Goal: Information Seeking & Learning: Find specific fact

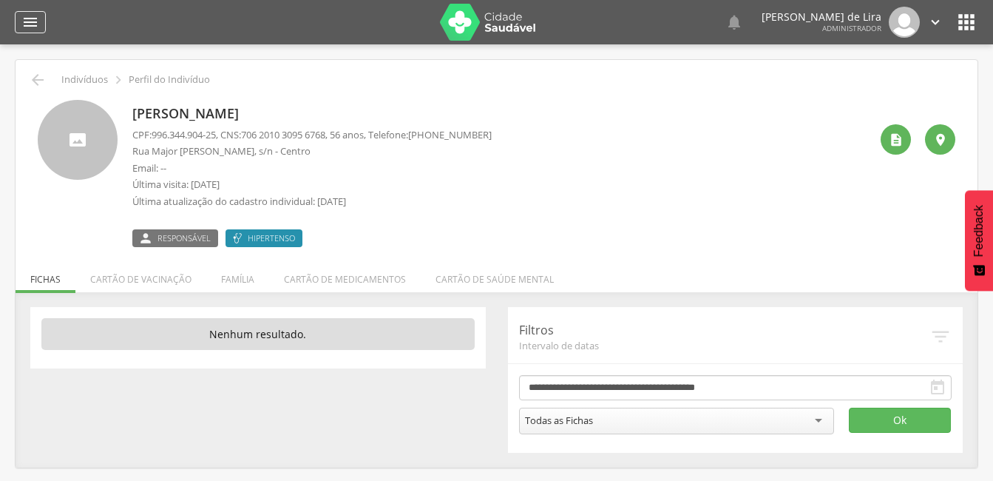
click at [16, 25] on div "" at bounding box center [30, 22] width 31 height 22
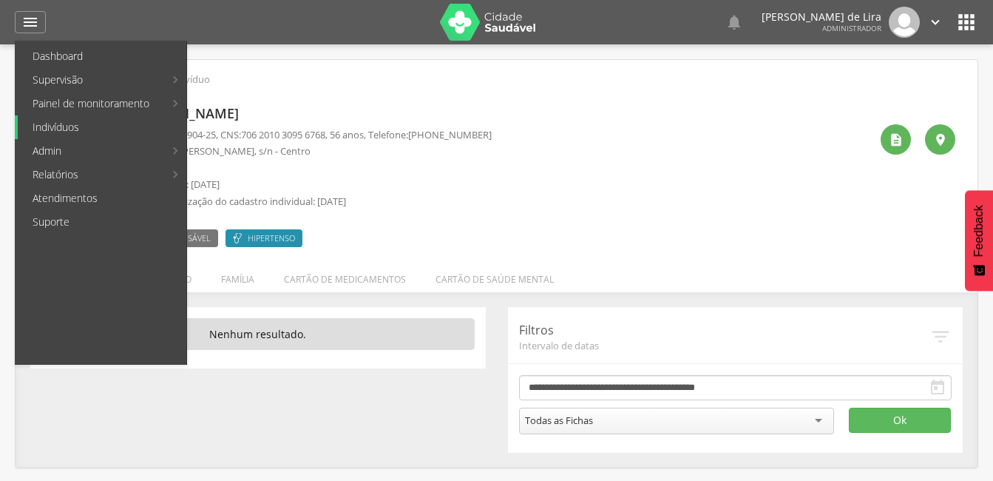
click at [74, 129] on link "Indivíduos" at bounding box center [102, 127] width 169 height 24
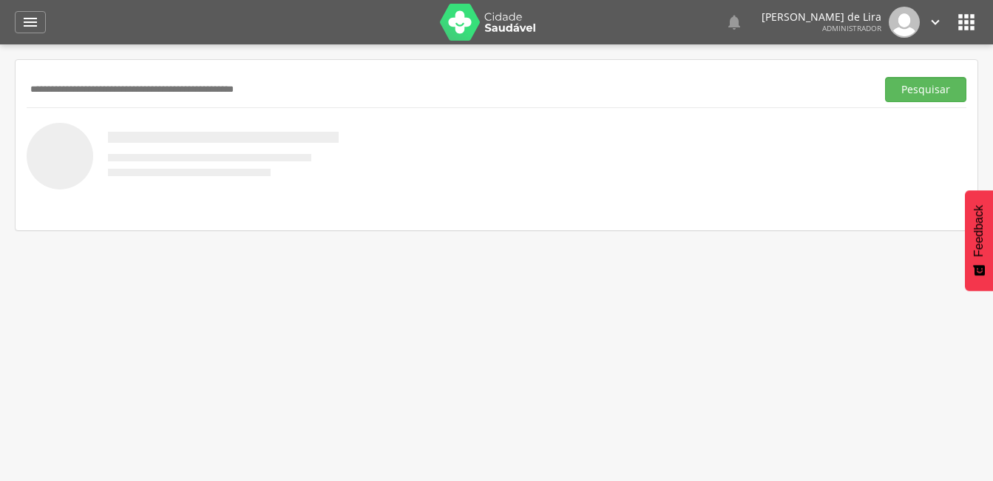
click at [102, 94] on input "text" at bounding box center [449, 89] width 844 height 25
type input "**********"
click at [919, 87] on button "Pesquisar" at bounding box center [925, 89] width 81 height 25
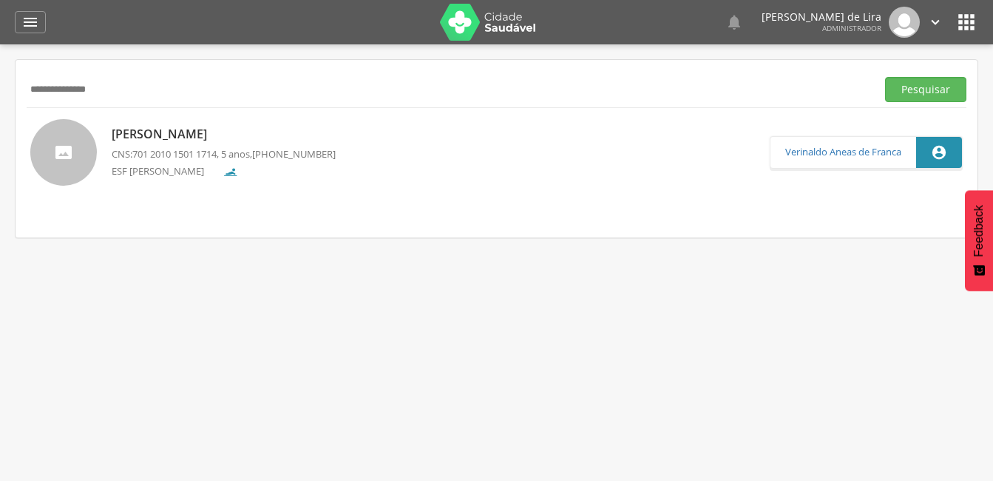
click at [172, 133] on p "[PERSON_NAME]" at bounding box center [224, 134] width 224 height 17
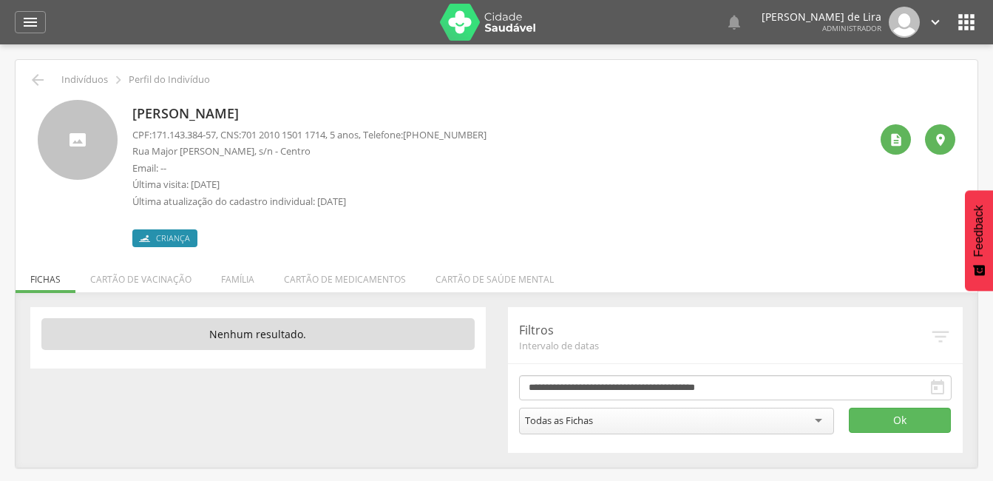
drag, startPoint x: 366, startPoint y: 112, endPoint x: 129, endPoint y: 115, distance: 236.6
click at [129, 115] on div "[PERSON_NAME] CPF: 171.143.384-57 , CNS: [PHONE_NUMBER] , 5 anos, Telefone: [PH…" at bounding box center [497, 173] width 918 height 147
copy p "[PERSON_NAME]"
drag, startPoint x: 340, startPoint y: 135, endPoint x: 249, endPoint y: 132, distance: 91.0
click at [249, 132] on p "CPF: 171.143.384-57 , CNS: [PHONE_NUMBER] , 5 anos, Telefone: [PHONE_NUMBER]" at bounding box center [309, 135] width 354 height 14
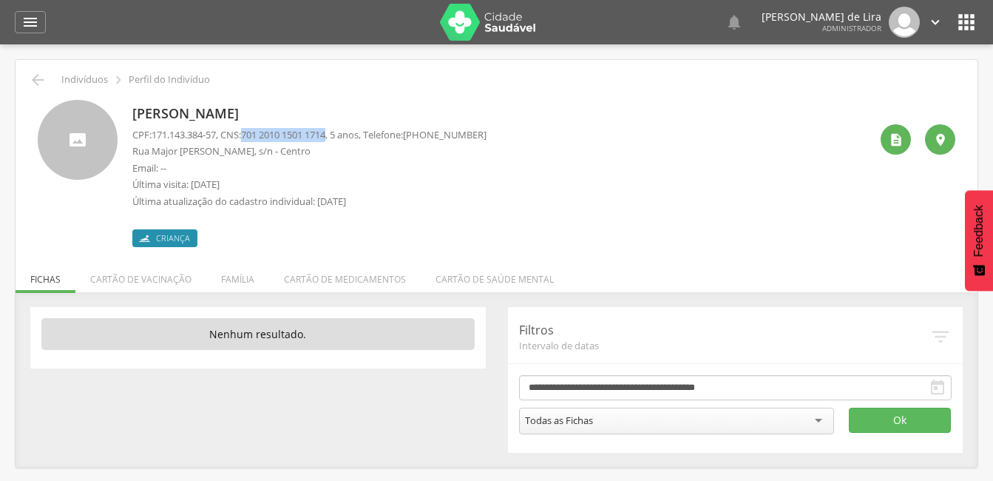
copy p "701 2010 1501 1714"
drag, startPoint x: 223, startPoint y: 132, endPoint x: 155, endPoint y: 137, distance: 68.2
click at [155, 137] on p "CPF: 171.143.384-57 , CNS: [PHONE_NUMBER] , 5 anos, Telefone: [PHONE_NUMBER]" at bounding box center [309, 135] width 354 height 14
copy span "171.143.384-57"
drag, startPoint x: 207, startPoint y: 150, endPoint x: 153, endPoint y: 149, distance: 54.0
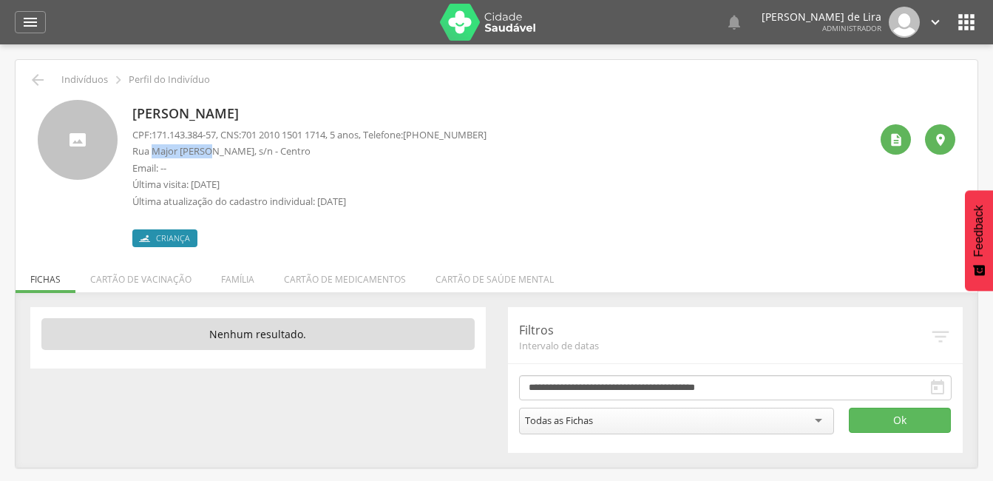
click at [153, 149] on p "Rua Major [PERSON_NAME], s/n - Centro" at bounding box center [309, 151] width 354 height 14
copy p "Major [PERSON_NAME]"
click at [32, 16] on icon "" at bounding box center [30, 22] width 18 height 18
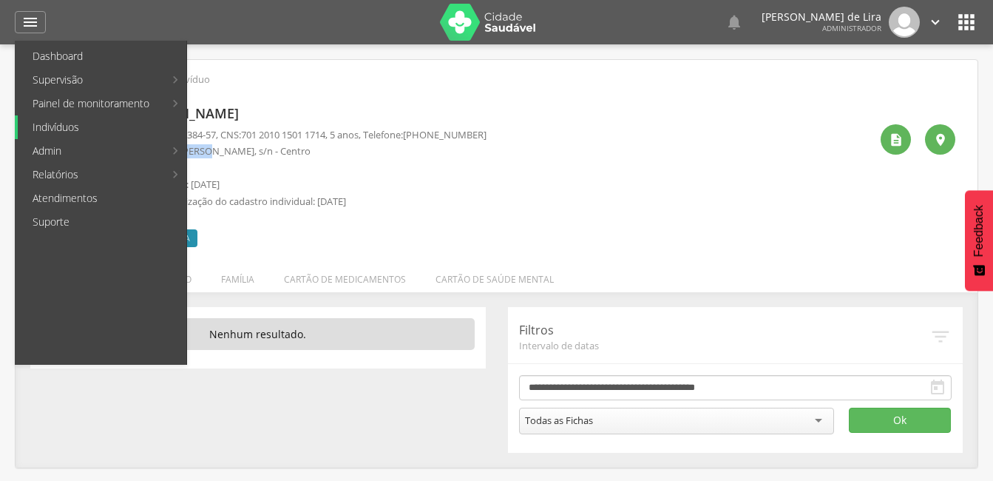
click at [63, 121] on link "Indivíduos" at bounding box center [102, 127] width 169 height 24
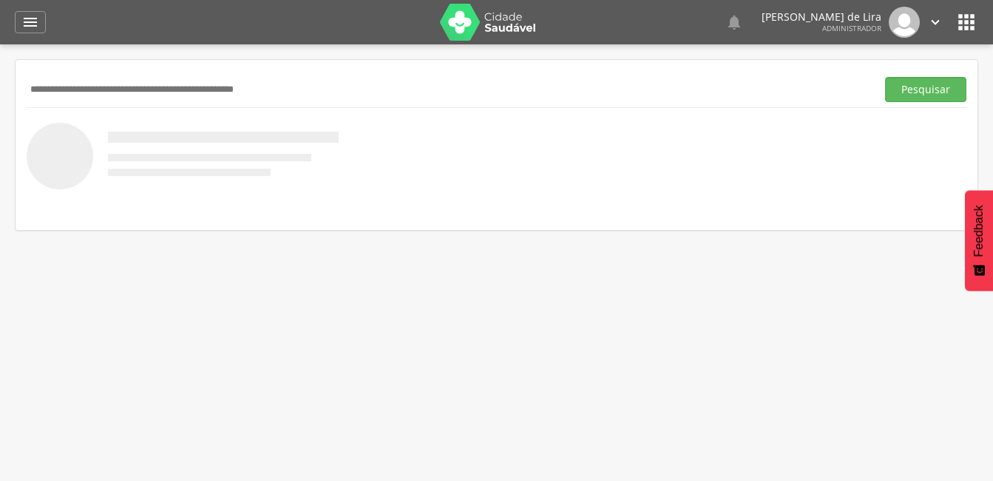
click at [143, 87] on input "text" at bounding box center [449, 89] width 844 height 25
click at [890, 87] on button "Pesquisar" at bounding box center [925, 89] width 81 height 25
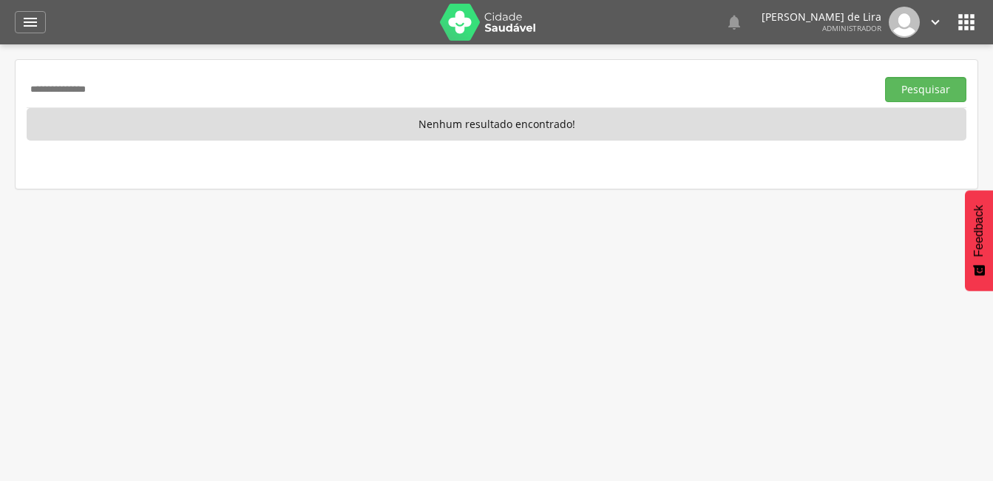
click at [169, 86] on input "**********" at bounding box center [449, 89] width 844 height 25
type input "*"
type input "*******"
click at [895, 85] on button "Pesquisar" at bounding box center [925, 89] width 81 height 25
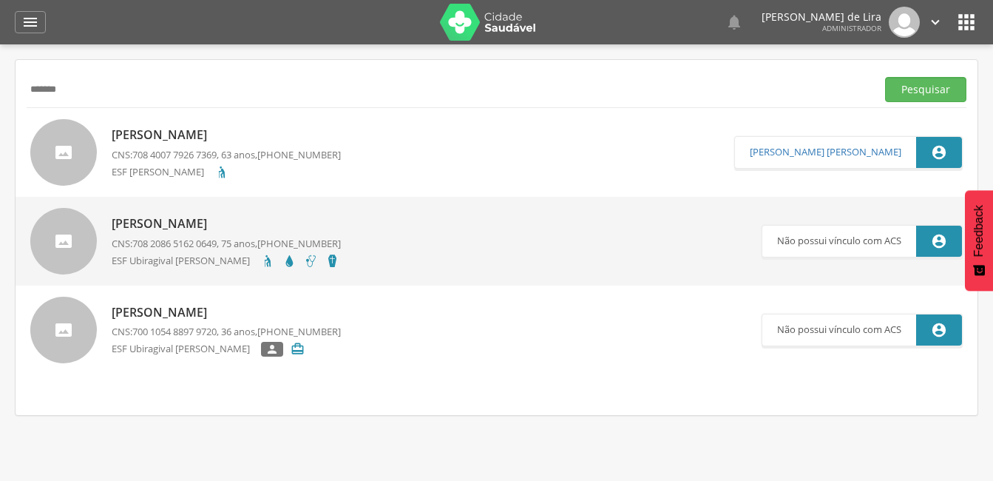
click at [156, 312] on p "[PERSON_NAME]" at bounding box center [226, 312] width 229 height 17
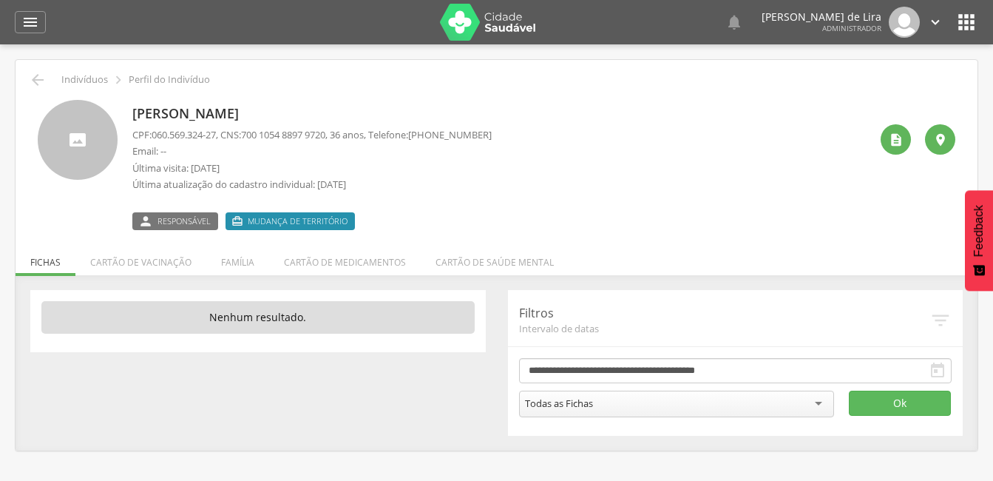
drag, startPoint x: 349, startPoint y: 112, endPoint x: 130, endPoint y: 106, distance: 218.9
click at [130, 106] on div "[PERSON_NAME] CPF: 060.569.324-27 , CNS: [PHONE_NUMBER] , 36 anos, Telefone: [P…" at bounding box center [497, 165] width 918 height 130
copy p "[PERSON_NAME]"
drag, startPoint x: 221, startPoint y: 130, endPoint x: 155, endPoint y: 131, distance: 65.8
click at [155, 131] on span "060.569.324-27" at bounding box center [184, 134] width 64 height 13
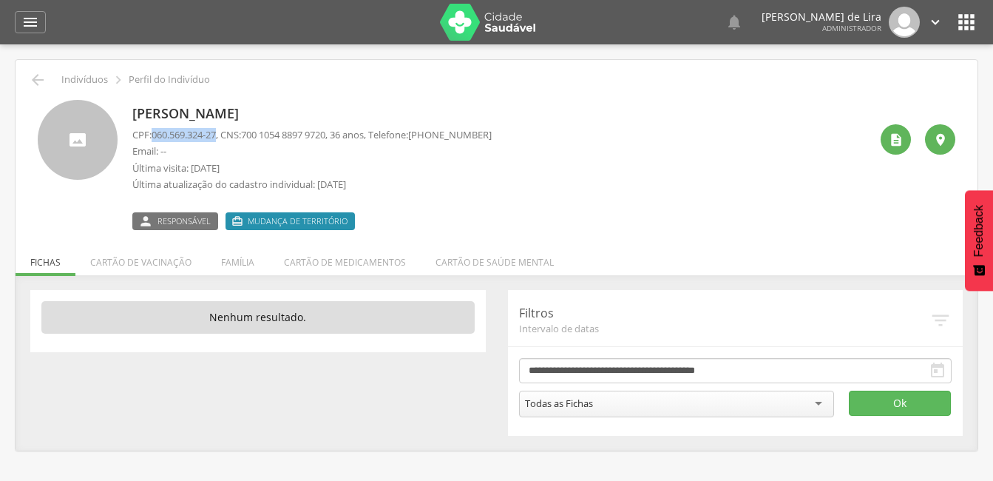
copy span "060.569.324-27"
drag, startPoint x: 340, startPoint y: 135, endPoint x: 248, endPoint y: 135, distance: 91.7
click at [248, 135] on p "CPF: 060.569.324-27 , CNS: [PHONE_NUMBER] , 36 anos, Telefone: [PHONE_NUMBER]" at bounding box center [311, 135] width 359 height 14
copy p "700 1054 8897 9720"
click at [896, 138] on icon "" at bounding box center [896, 139] width 15 height 15
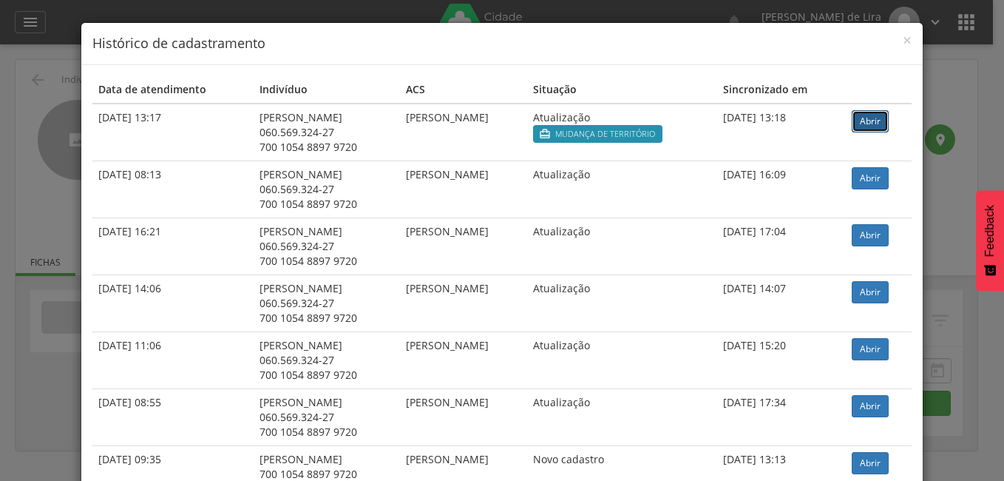
click at [871, 121] on link "Abrir" at bounding box center [870, 121] width 37 height 22
click at [903, 41] on span "×" at bounding box center [907, 40] width 9 height 21
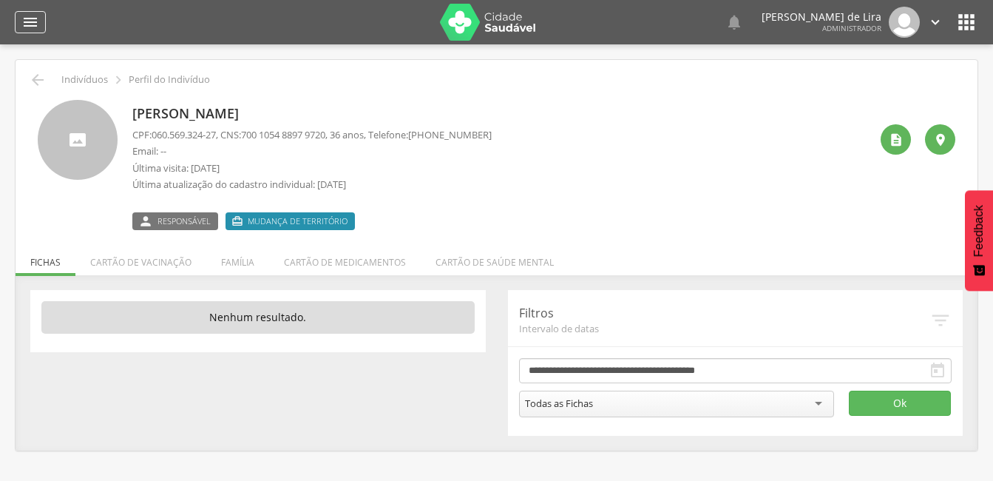
click at [38, 23] on icon "" at bounding box center [30, 22] width 18 height 18
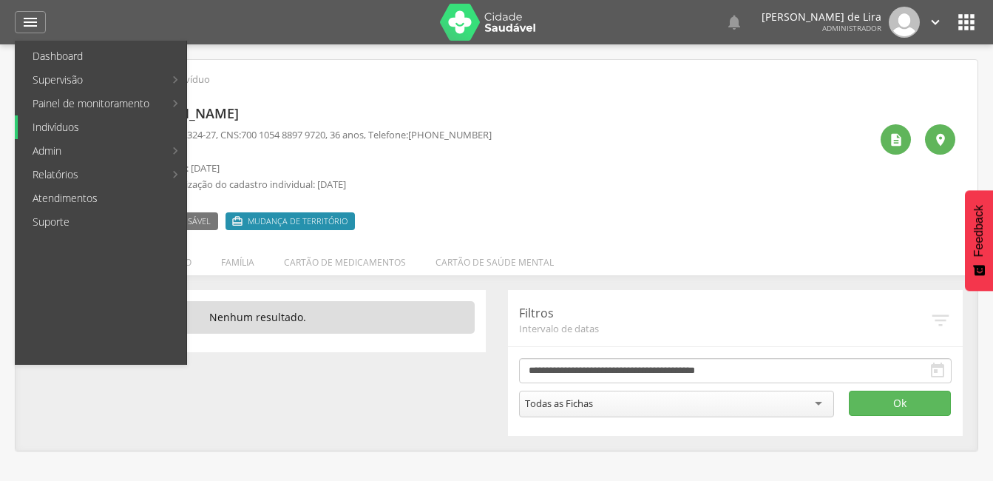
click at [75, 121] on link "Indivíduos" at bounding box center [102, 127] width 169 height 24
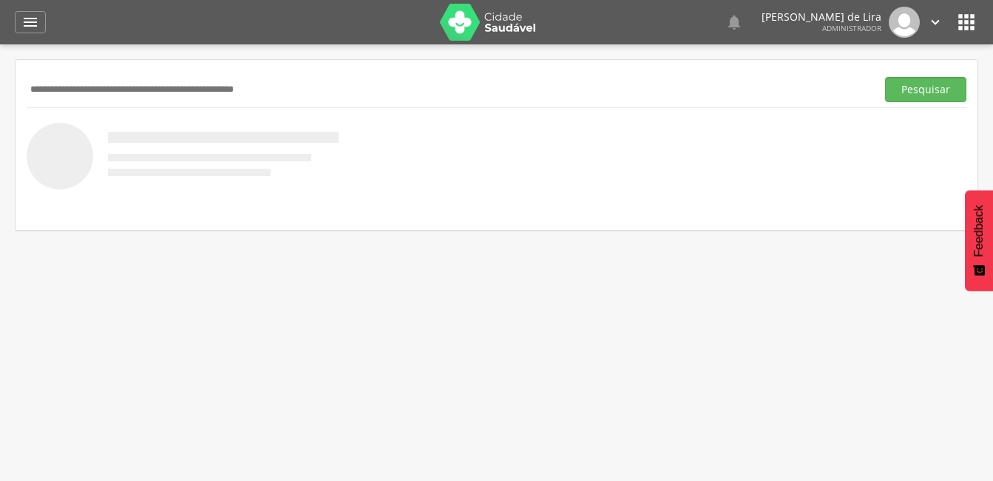
click at [69, 82] on input "text" at bounding box center [449, 89] width 844 height 25
type input "**********"
click at [949, 88] on button "Pesquisar" at bounding box center [925, 89] width 81 height 25
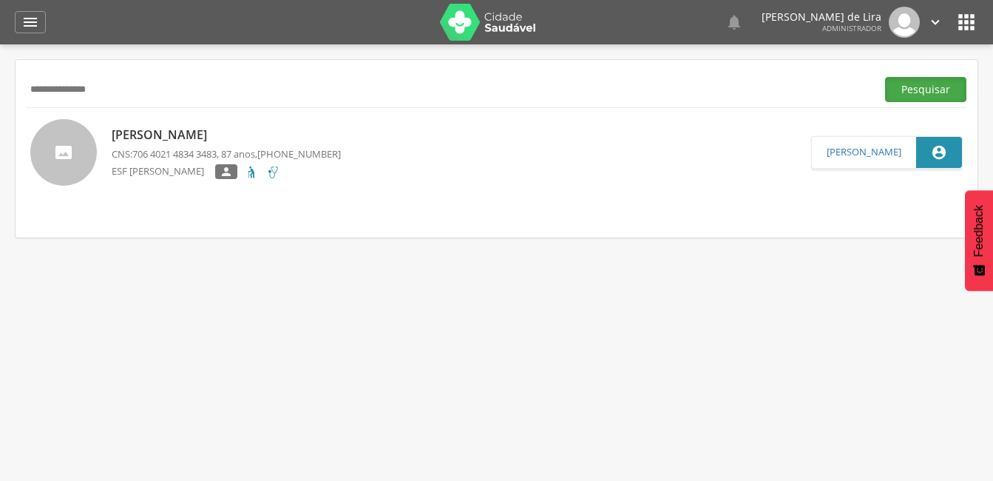
click at [910, 98] on button "Pesquisar" at bounding box center [925, 89] width 81 height 25
click at [207, 137] on p "[PERSON_NAME]" at bounding box center [226, 134] width 229 height 17
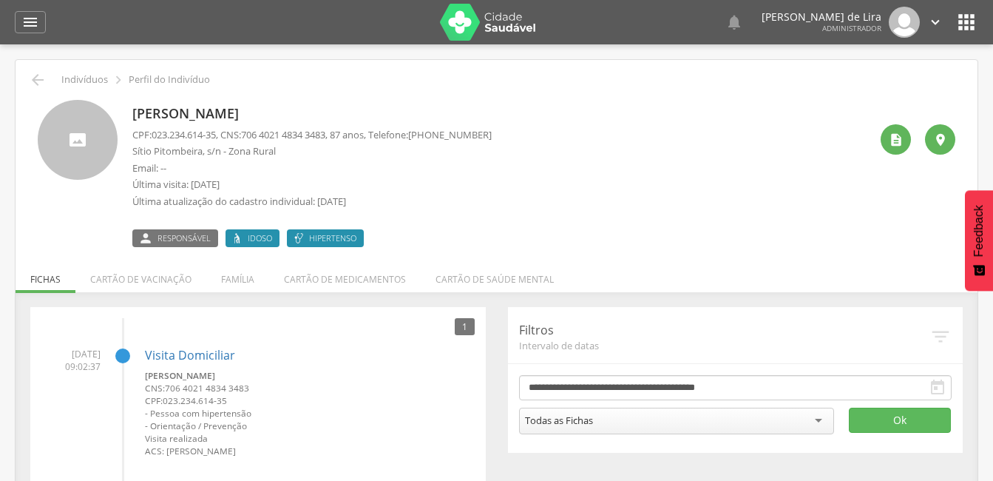
click at [298, 109] on p "[PERSON_NAME]" at bounding box center [311, 113] width 359 height 19
drag, startPoint x: 290, startPoint y: 111, endPoint x: 123, endPoint y: 111, distance: 166.4
click at [123, 111] on div "[PERSON_NAME] CPF: 023.234.614-35 , CNS: [PHONE_NUMBER] , 87 anos, Telefone: [P…" at bounding box center [497, 173] width 918 height 147
copy div "[PERSON_NAME]"
drag, startPoint x: 222, startPoint y: 133, endPoint x: 149, endPoint y: 133, distance: 73.2
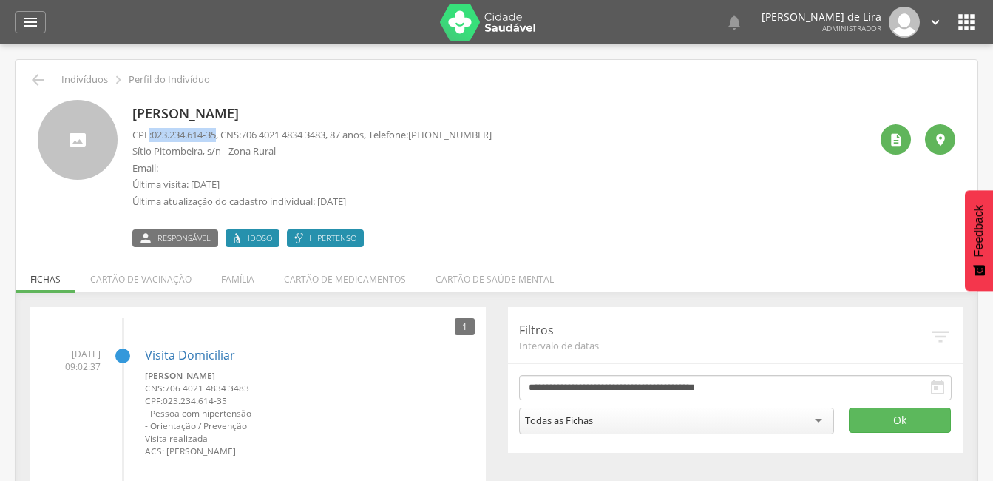
click at [149, 133] on p "CPF: 023.234.614-35 , CNS: [PHONE_NUMBER] , 87 anos, Telefone: [PHONE_NUMBER]" at bounding box center [311, 135] width 359 height 14
copy p ": 023.234.614-35"
drag, startPoint x: 340, startPoint y: 131, endPoint x: 251, endPoint y: 131, distance: 88.7
click at [251, 131] on span "706 4021 4834 3483" at bounding box center [283, 134] width 84 height 13
copy span "706 4021 4834 3483"
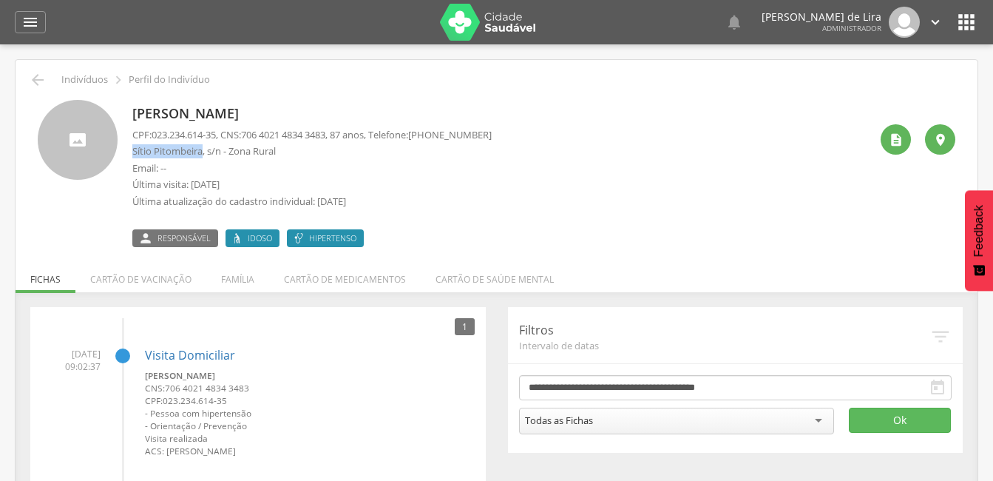
drag, startPoint x: 202, startPoint y: 150, endPoint x: 132, endPoint y: 151, distance: 69.5
click at [132, 151] on p "Sítio Pitombeira, s/n - Zona Rural" at bounding box center [311, 151] width 359 height 14
drag, startPoint x: 167, startPoint y: 145, endPoint x: 152, endPoint y: 149, distance: 15.2
click at [152, 149] on p "Sítio Pitombeira, s/n - Zona Rural" at bounding box center [311, 151] width 359 height 14
drag, startPoint x: 202, startPoint y: 150, endPoint x: 135, endPoint y: 150, distance: 66.6
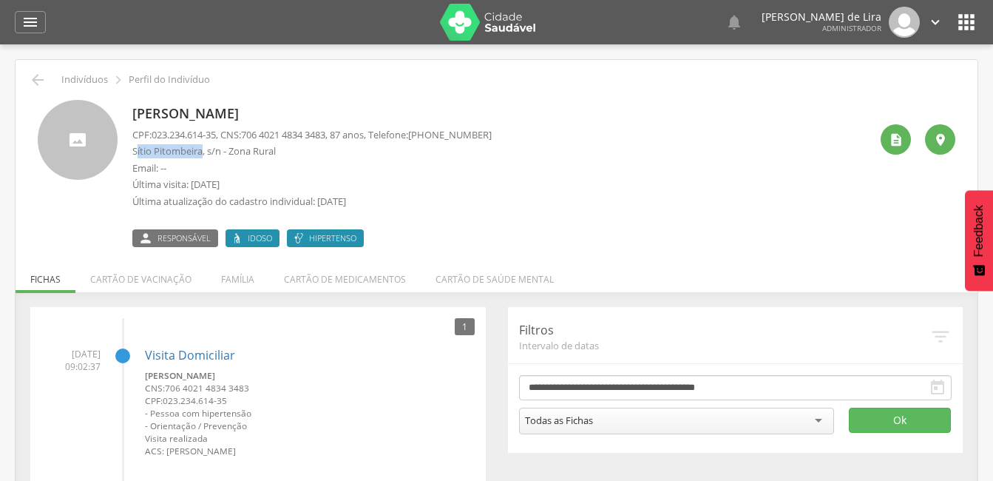
click at [135, 150] on p "Sítio Pitombeira, s/n - Zona Rural" at bounding box center [311, 151] width 359 height 14
drag, startPoint x: 135, startPoint y: 150, endPoint x: 196, endPoint y: 142, distance: 61.2
click at [196, 142] on div "CPF: 023.234.614-35 , CNS: [PHONE_NUMBER] , 87 anos, Telefone: [PHONE_NUMBER] S…" at bounding box center [311, 172] width 359 height 88
drag, startPoint x: 203, startPoint y: 149, endPoint x: 131, endPoint y: 149, distance: 71.7
click at [131, 149] on div "[PERSON_NAME] CPF: 023.234.614-35 , CNS: [PHONE_NUMBER] , 87 anos, Telefone: [P…" at bounding box center [497, 173] width 918 height 147
